Goal: Information Seeking & Learning: Learn about a topic

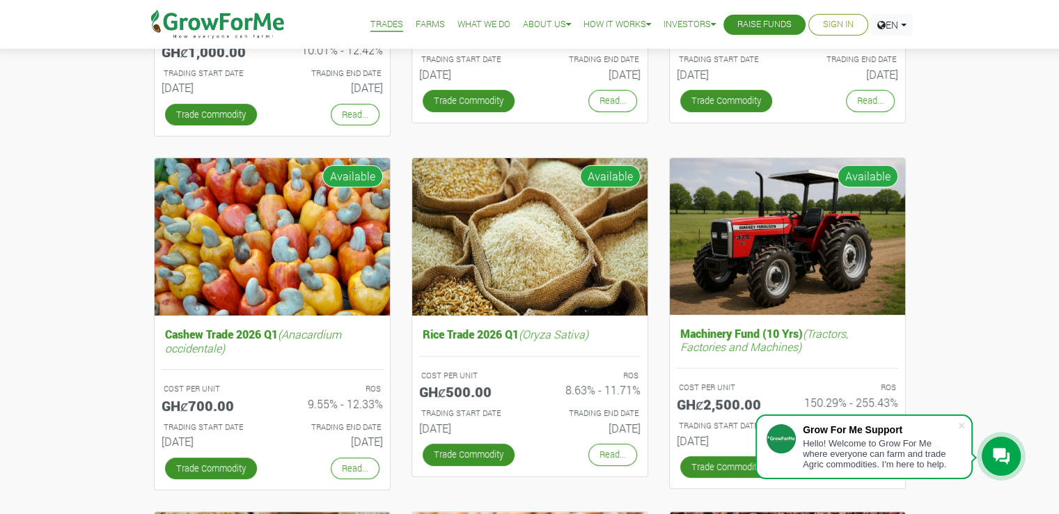
scroll to position [398, 0]
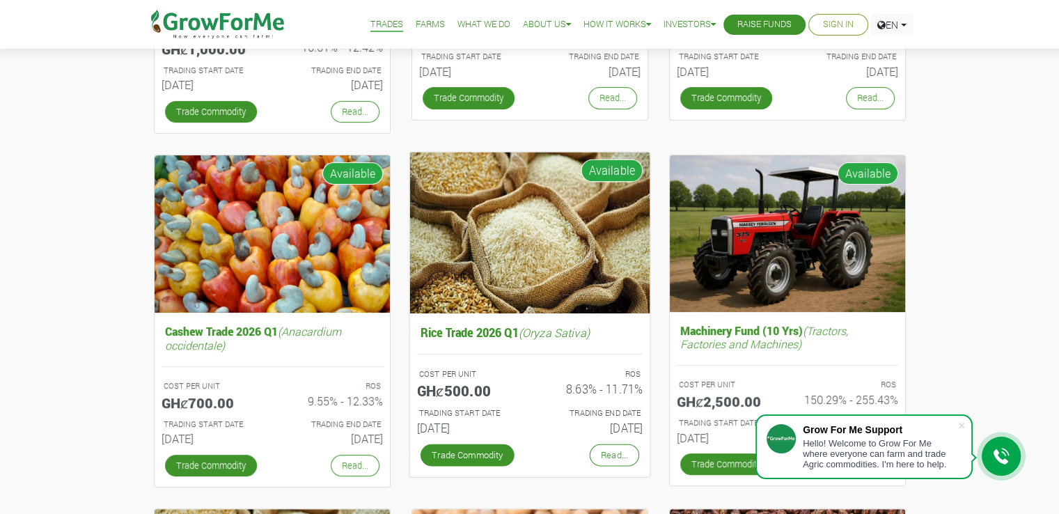
click at [590, 218] on img at bounding box center [529, 232] width 240 height 161
